Goal: Find specific page/section

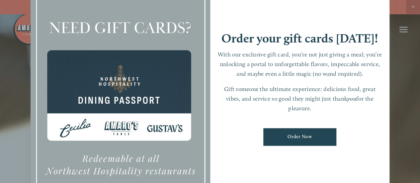
click at [413, 5] on div at bounding box center [210, 91] width 420 height 183
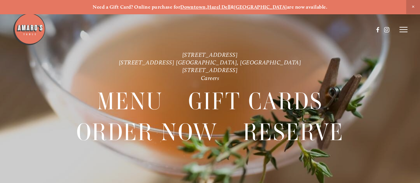
click at [403, 33] on icon at bounding box center [403, 30] width 8 height 6
click at [285, 30] on span "Menu" at bounding box center [289, 30] width 12 height 6
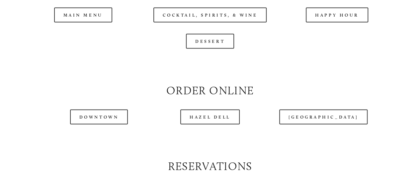
scroll to position [650, 0]
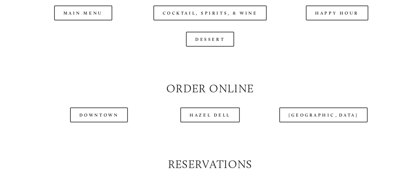
click at [72, 42] on header "Menu Order Now Visit Gallery 0" at bounding box center [210, 12] width 395 height 59
click at [81, 27] on div at bounding box center [193, 13] width 360 height 34
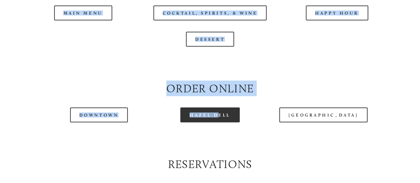
drag, startPoint x: 82, startPoint y: 30, endPoint x: 200, endPoint y: 134, distance: 158.1
click at [200, 134] on div "Menu Order Now Visit Gallery Reserve Careers Cart ( 0 ) Menu" at bounding box center [210, 37] width 420 height 1346
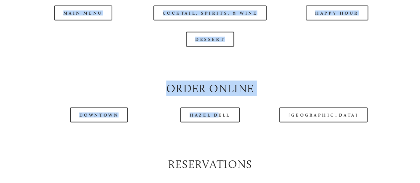
click at [174, 75] on div at bounding box center [210, 63] width 381 height 23
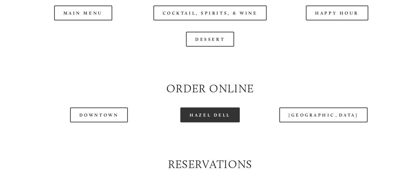
click at [201, 122] on link "Hazel Dell" at bounding box center [209, 115] width 59 height 15
